Goal: Information Seeking & Learning: Understand process/instructions

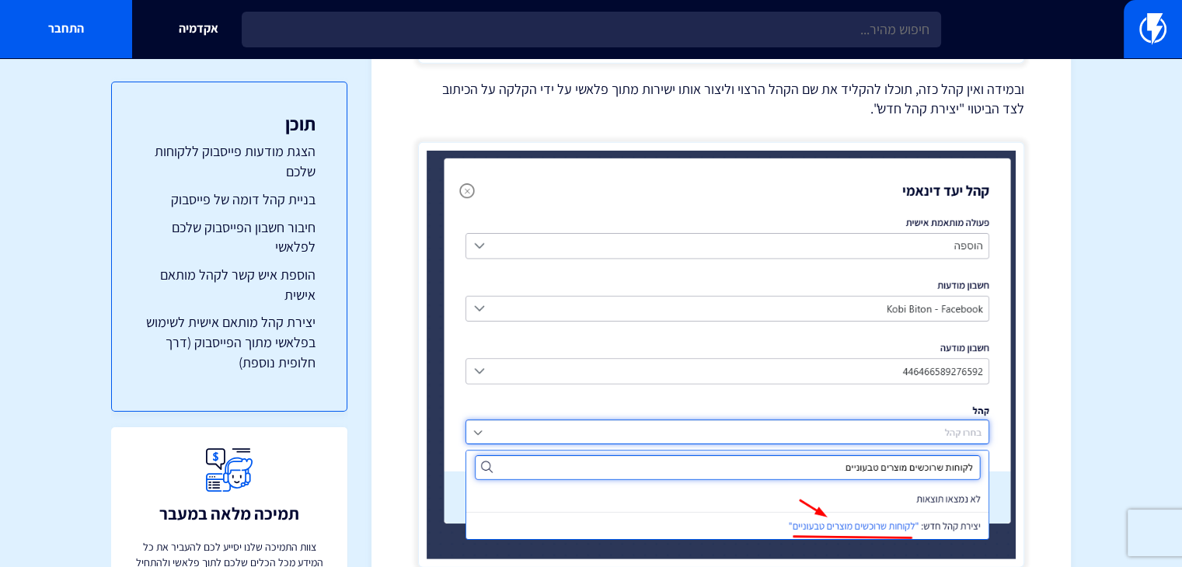
scroll to position [3931, 0]
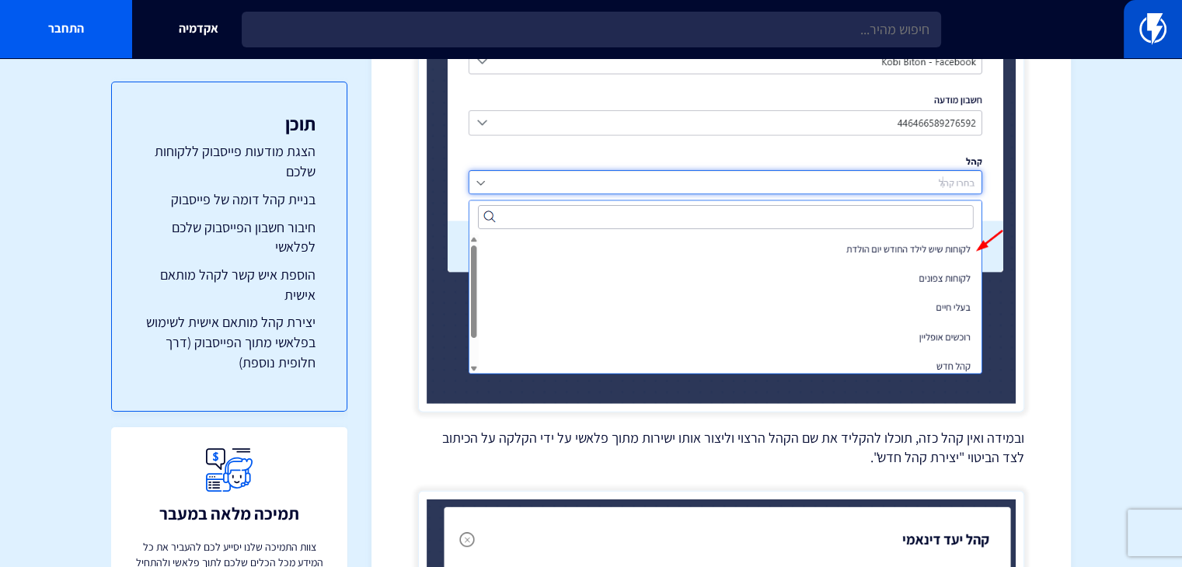
click at [1147, 26] on img at bounding box center [1152, 28] width 27 height 31
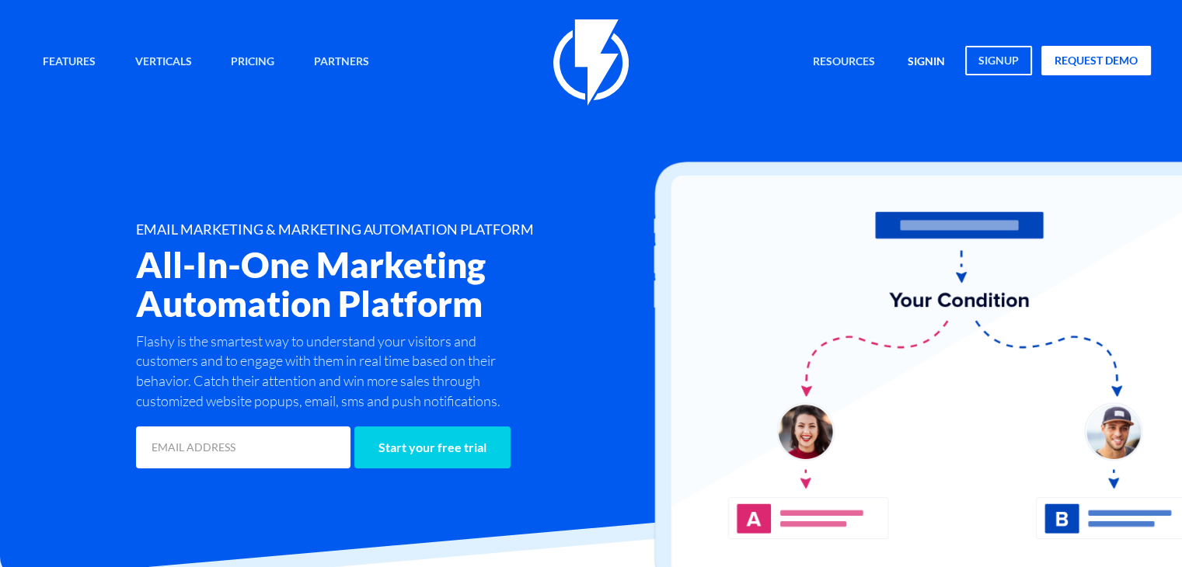
click at [932, 62] on link "signin" at bounding box center [926, 62] width 61 height 33
